Goal: Task Accomplishment & Management: Manage account settings

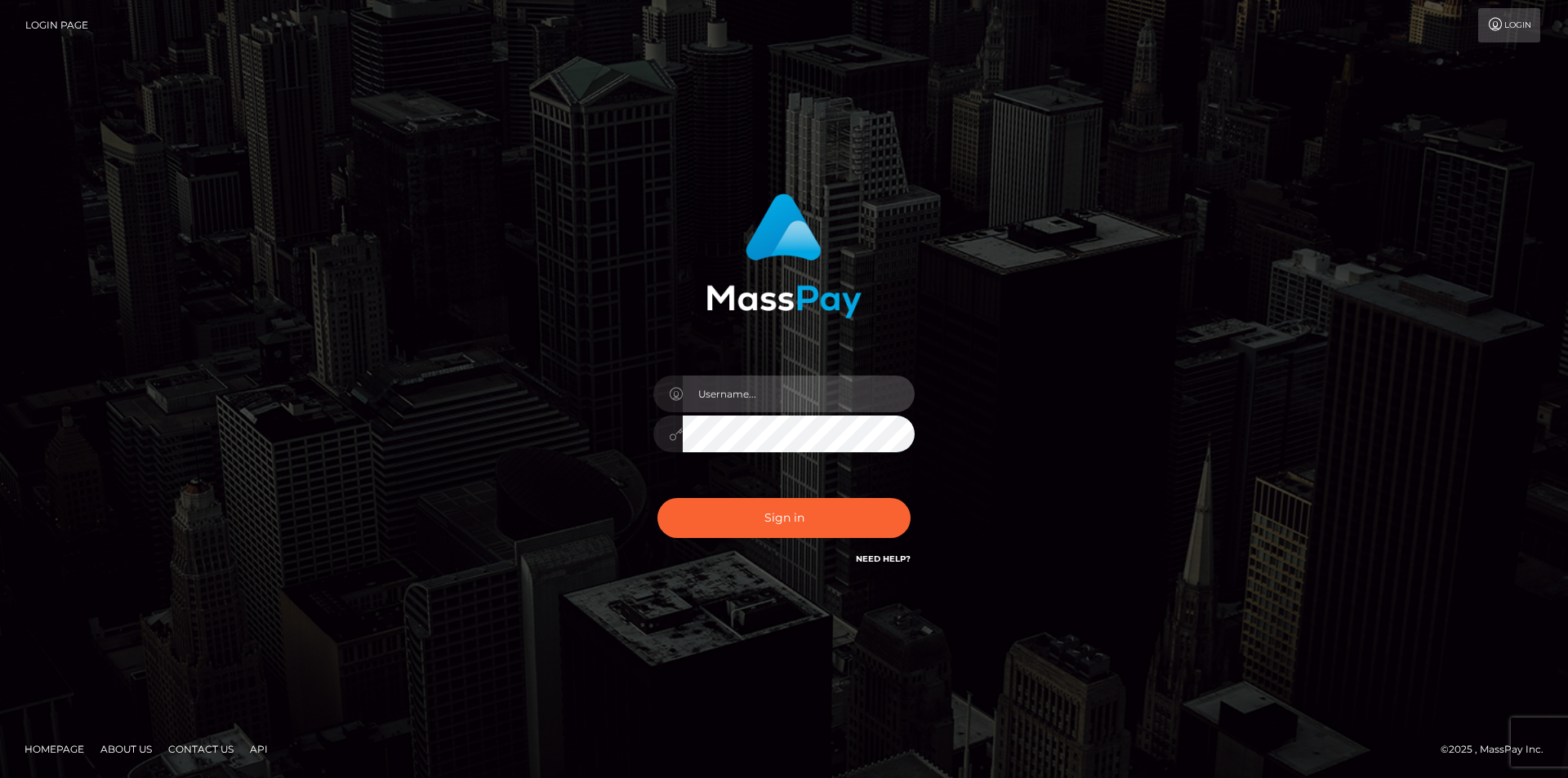
click at [747, 380] on input "text" at bounding box center [799, 395] width 232 height 37
type input "coreytreige0629@gmail.com"
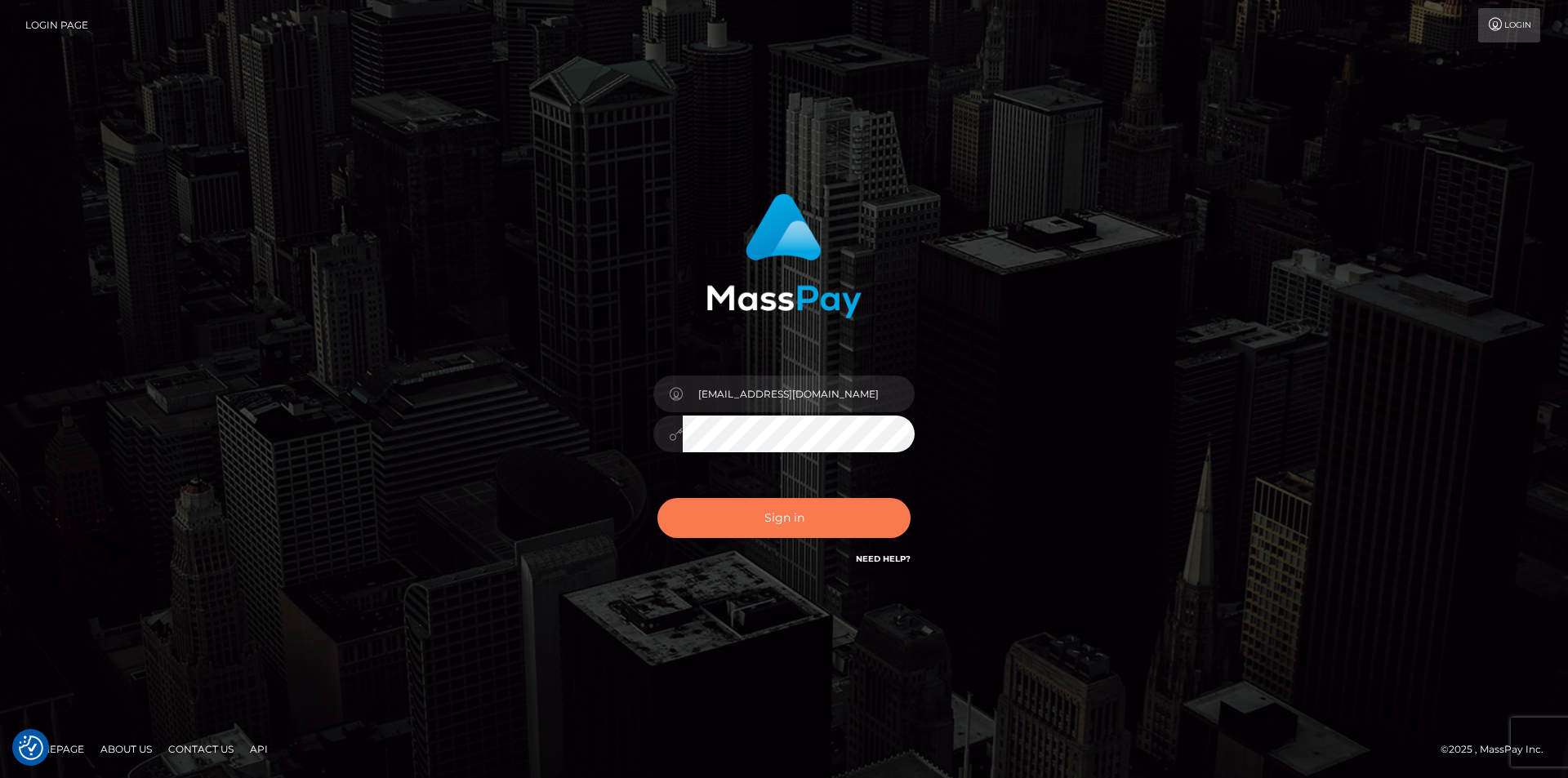
click at [792, 515] on button "Sign in" at bounding box center [784, 517] width 253 height 40
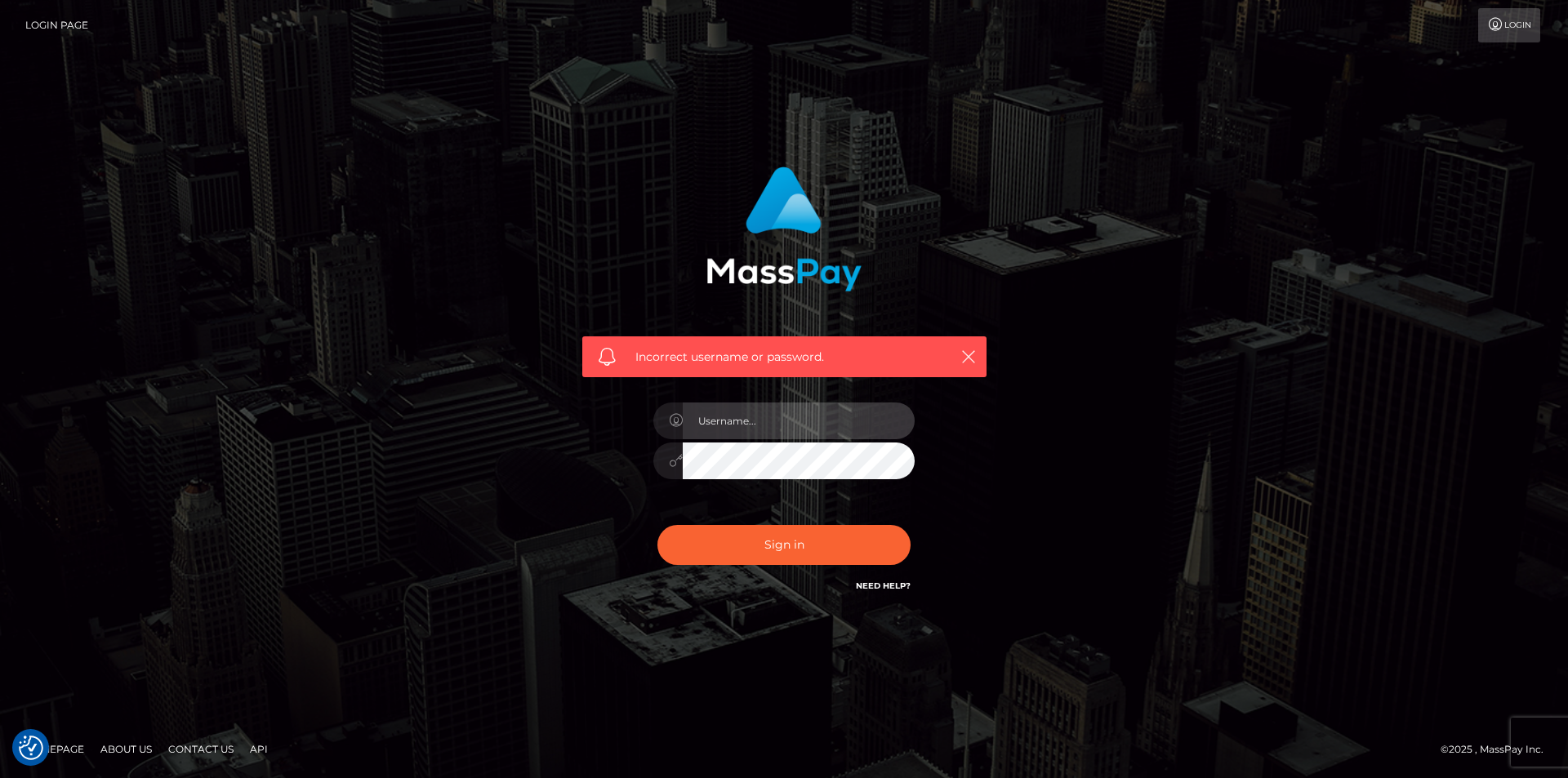
click at [763, 415] on input "text" at bounding box center [799, 421] width 232 height 37
type input "[EMAIL_ADDRESS][DOMAIN_NAME]"
click at [574, 433] on div "Incorrect username or password. coreytreige0629@gmail.com" at bounding box center [784, 381] width 429 height 454
click at [657, 525] on button "Sign in" at bounding box center [784, 545] width 253 height 40
click at [830, 425] on input "text" at bounding box center [799, 421] width 232 height 37
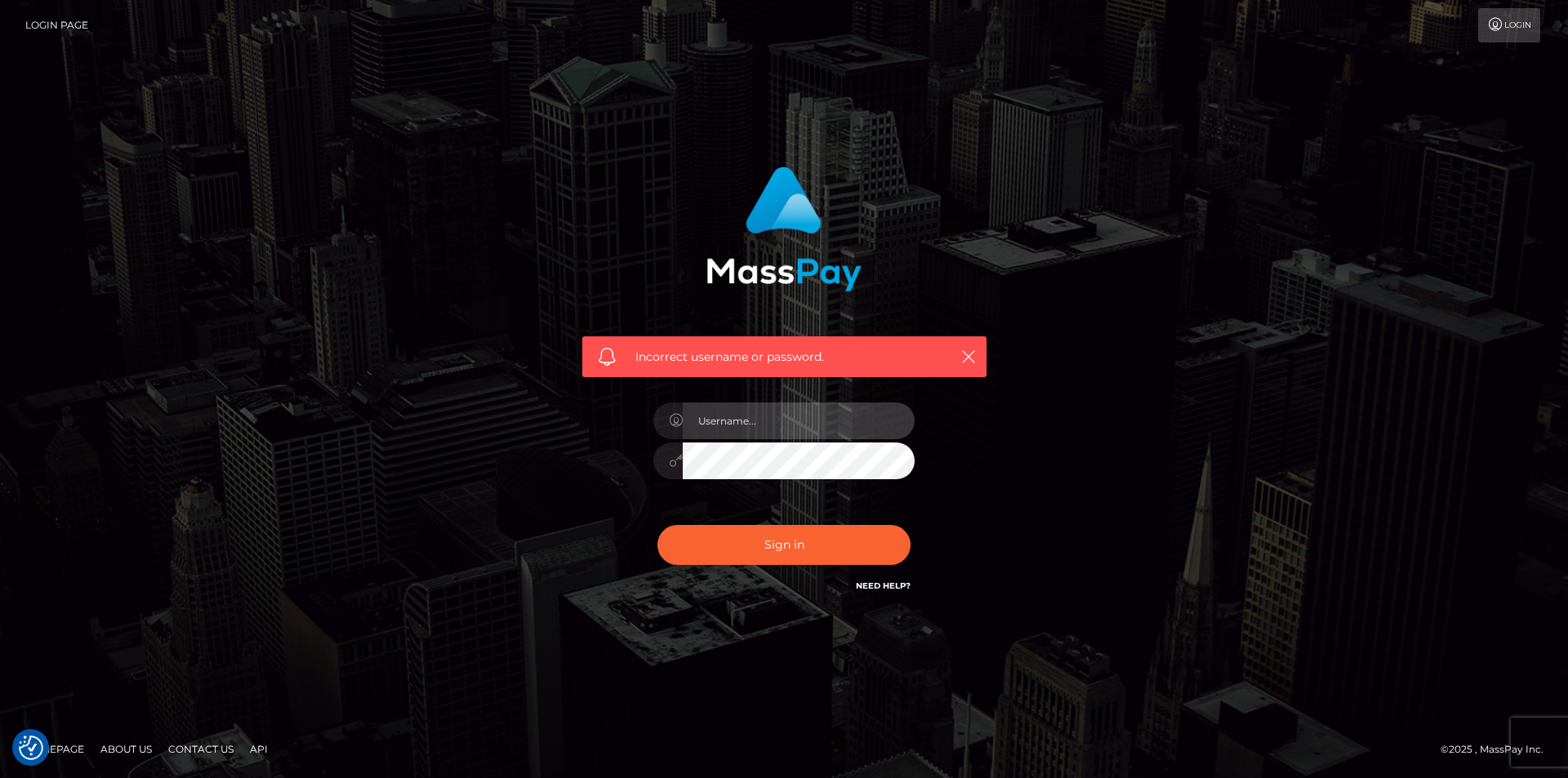
type input "coreytreige0629@gmail.com"
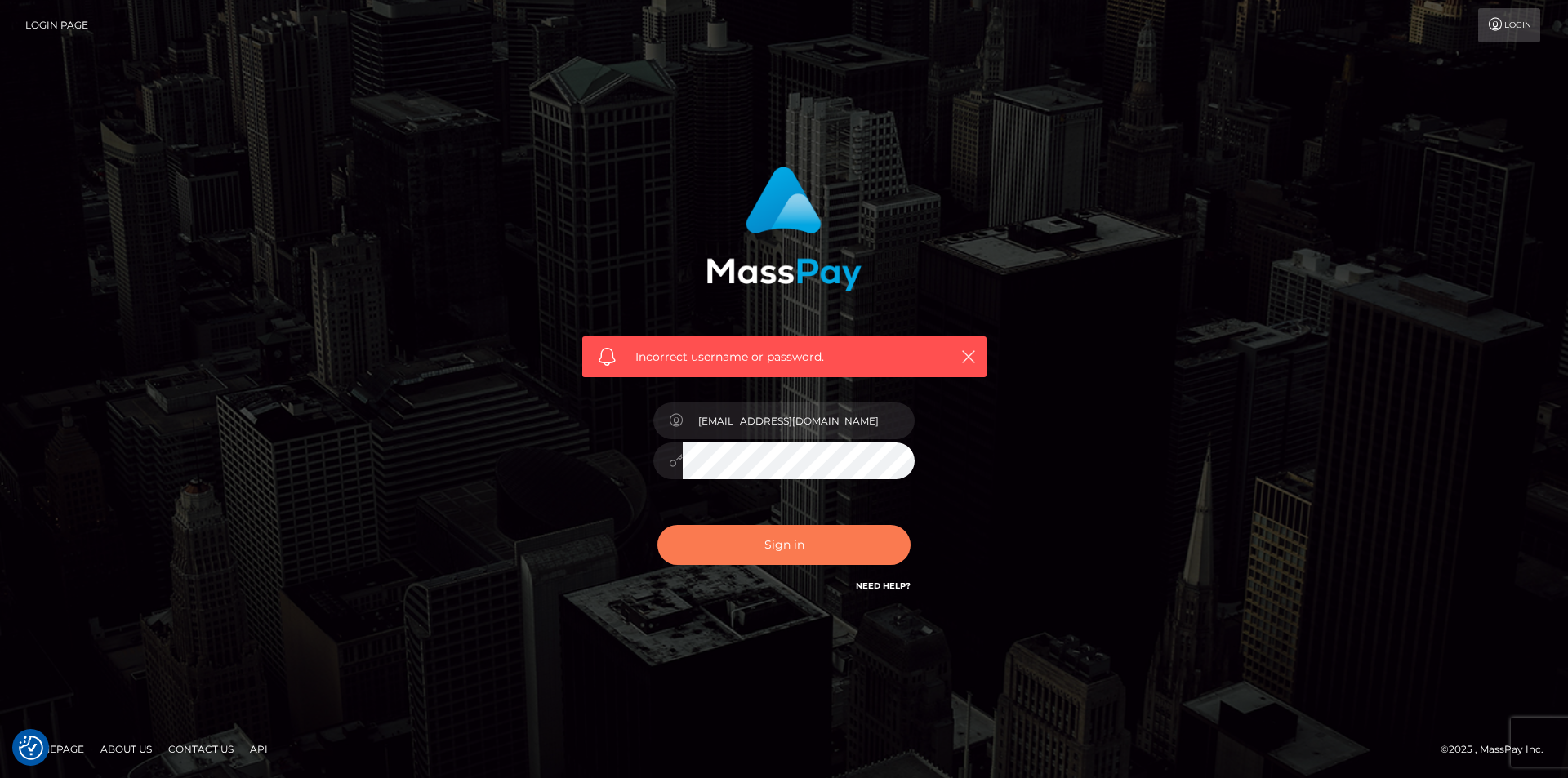
click at [683, 532] on button "Sign in" at bounding box center [784, 545] width 253 height 40
click at [1497, 49] on nav "Login Page Login" at bounding box center [784, 25] width 1568 height 51
click at [1503, 35] on link "Login" at bounding box center [1509, 25] width 62 height 34
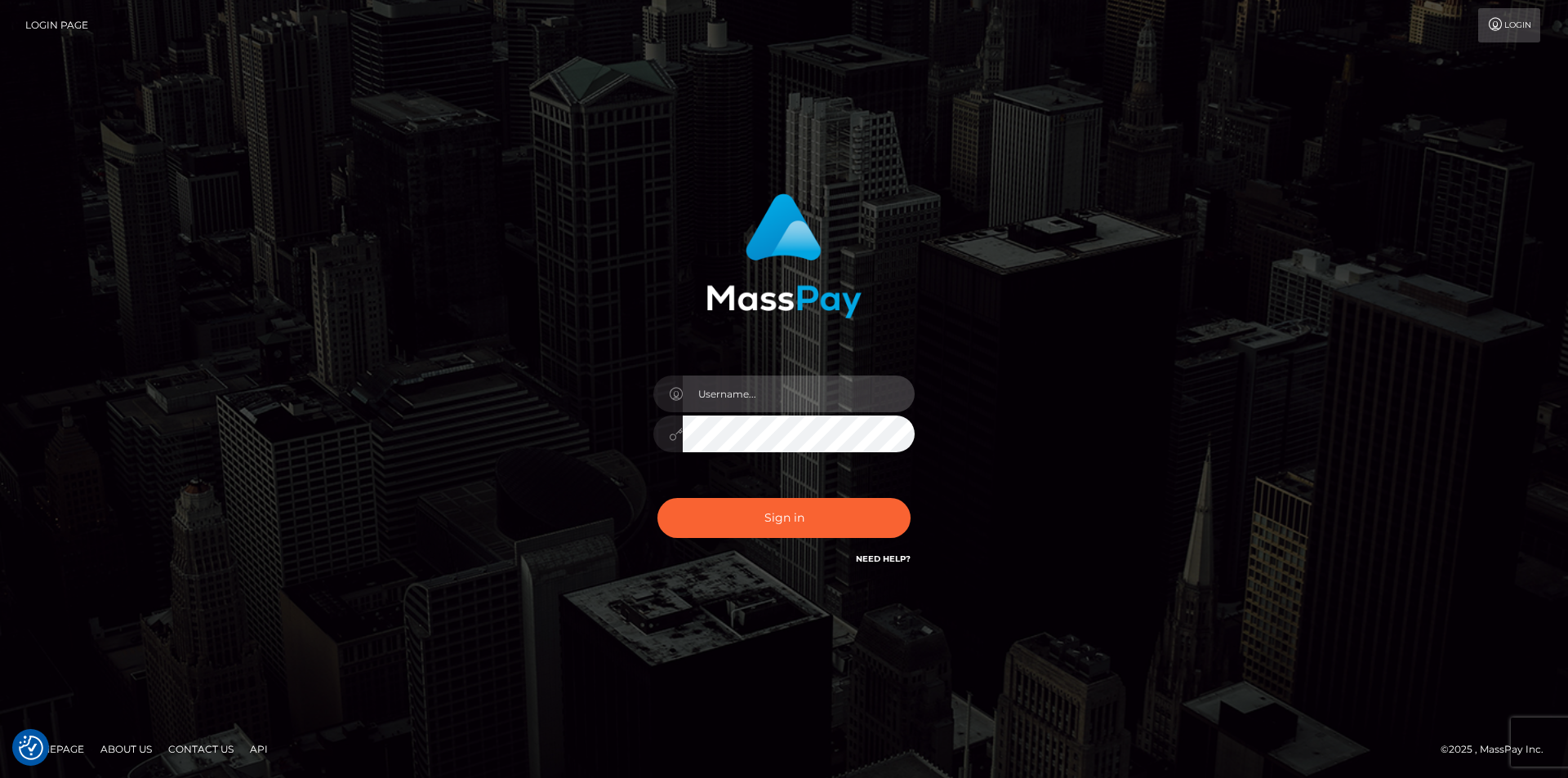
click at [830, 393] on input "text" at bounding box center [799, 395] width 232 height 37
type input "[EMAIL_ADDRESS][DOMAIN_NAME]"
click at [878, 562] on link "Need Help?" at bounding box center [883, 560] width 54 height 11
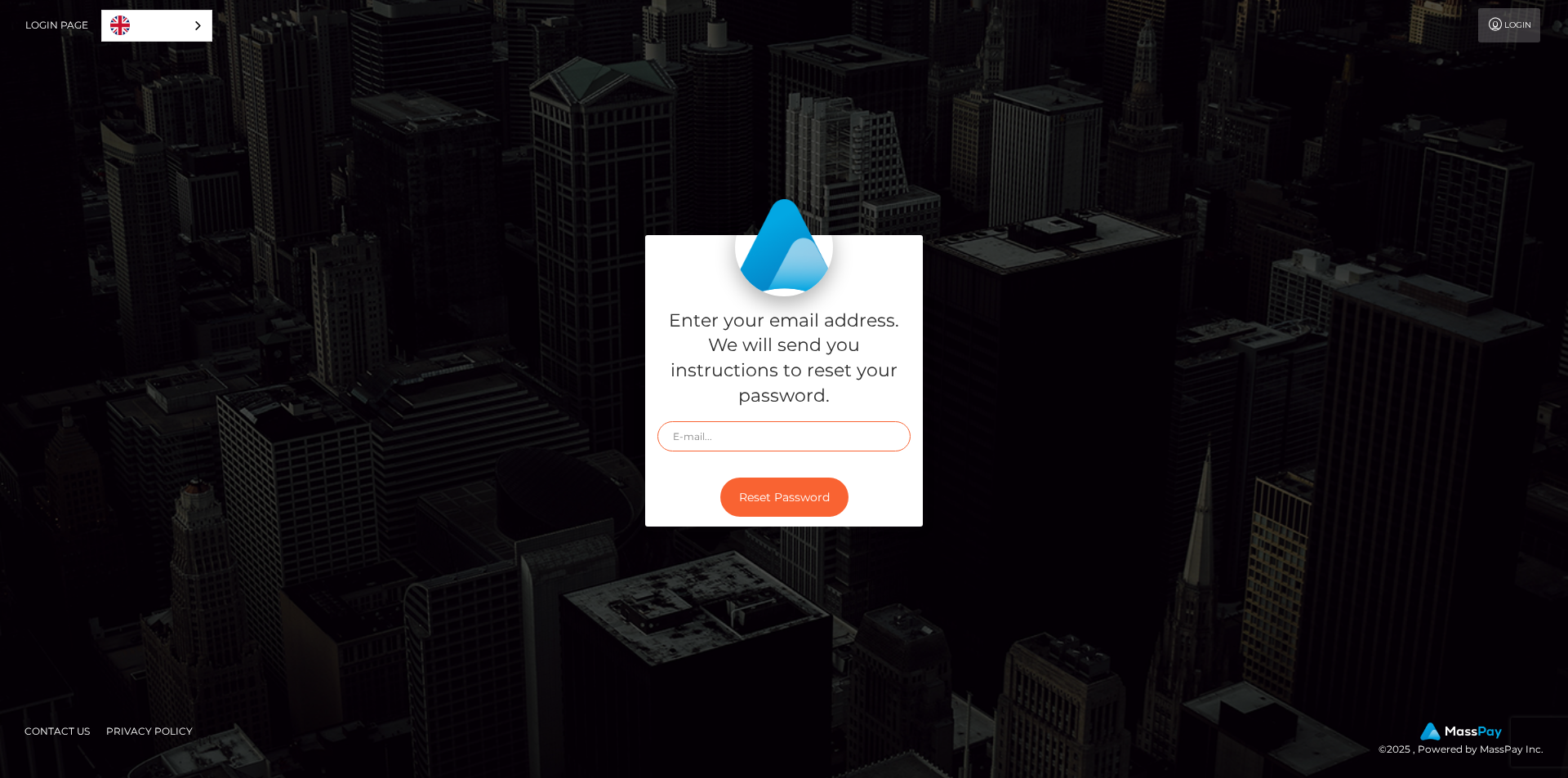
click at [788, 433] on input "text" at bounding box center [784, 436] width 253 height 30
type input "[EMAIL_ADDRESS][DOMAIN_NAME]"
click at [793, 501] on button "Reset Password" at bounding box center [784, 497] width 128 height 40
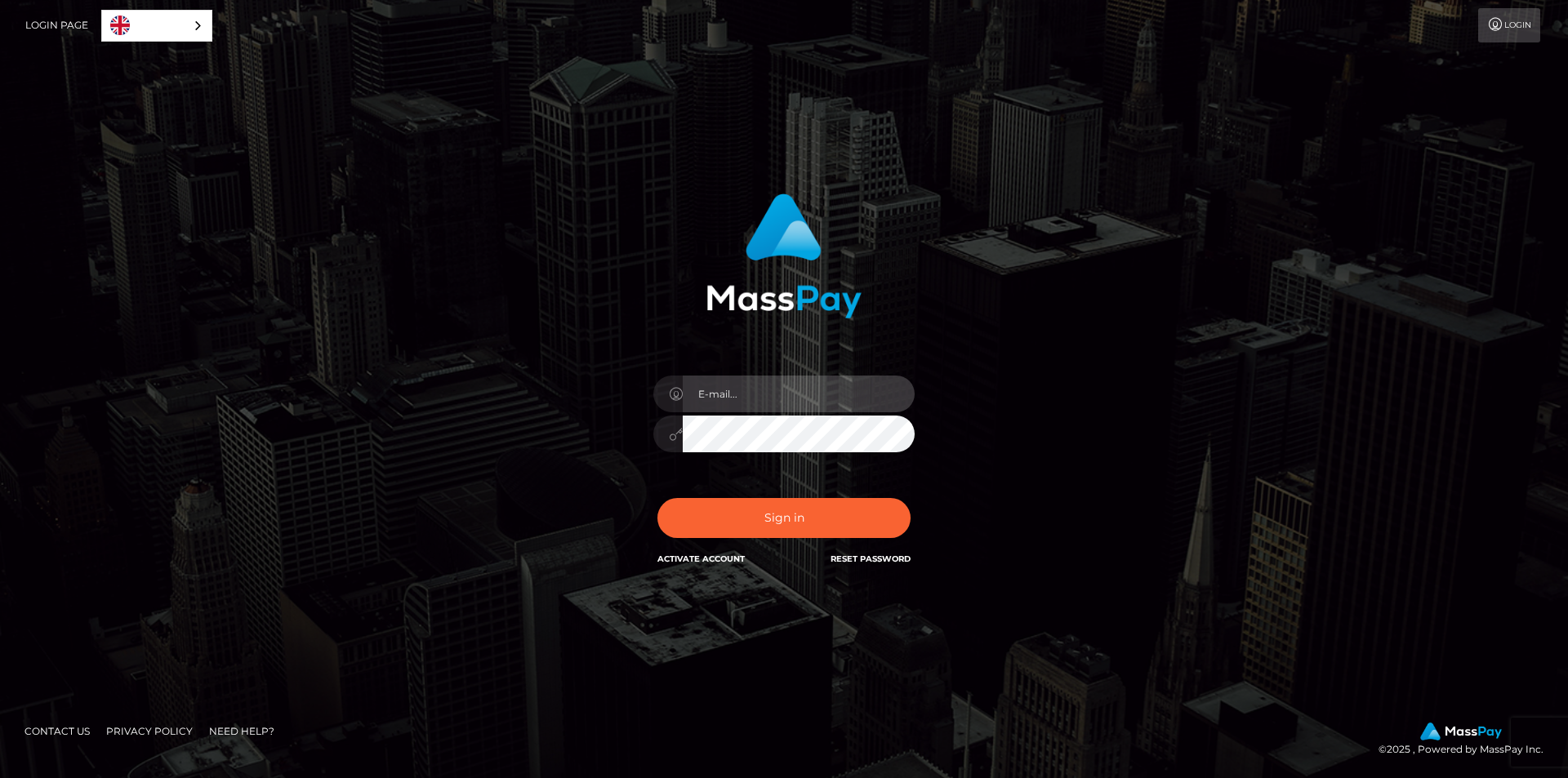
type input "[EMAIL_ADDRESS][DOMAIN_NAME]"
click at [642, 442] on div "[EMAIL_ADDRESS][DOMAIN_NAME]" at bounding box center [784, 426] width 286 height 125
click at [582, 467] on div "In order to protect your account, we're utilizing the help of a captcha service…" at bounding box center [784, 381] width 429 height 399
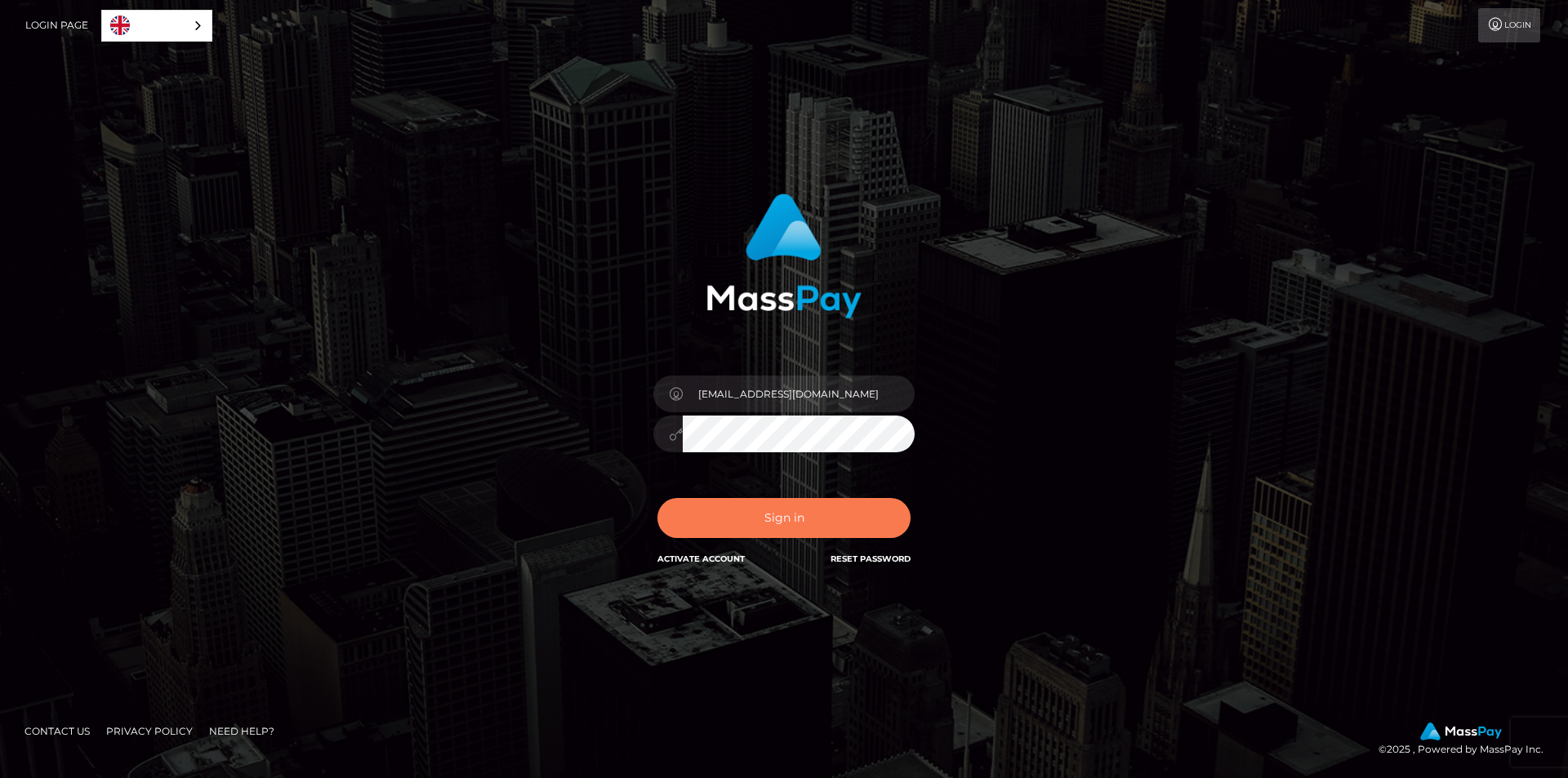
click at [753, 503] on button "Sign in" at bounding box center [784, 517] width 253 height 40
